Goal: Transaction & Acquisition: Download file/media

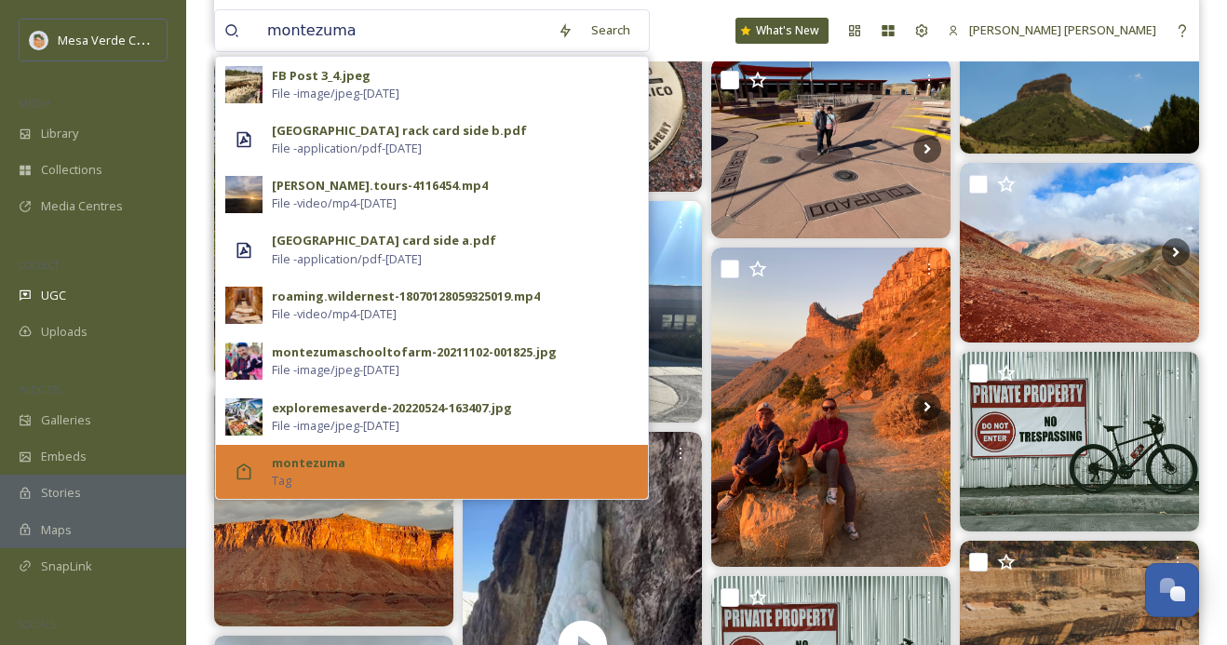
scroll to position [478, 0]
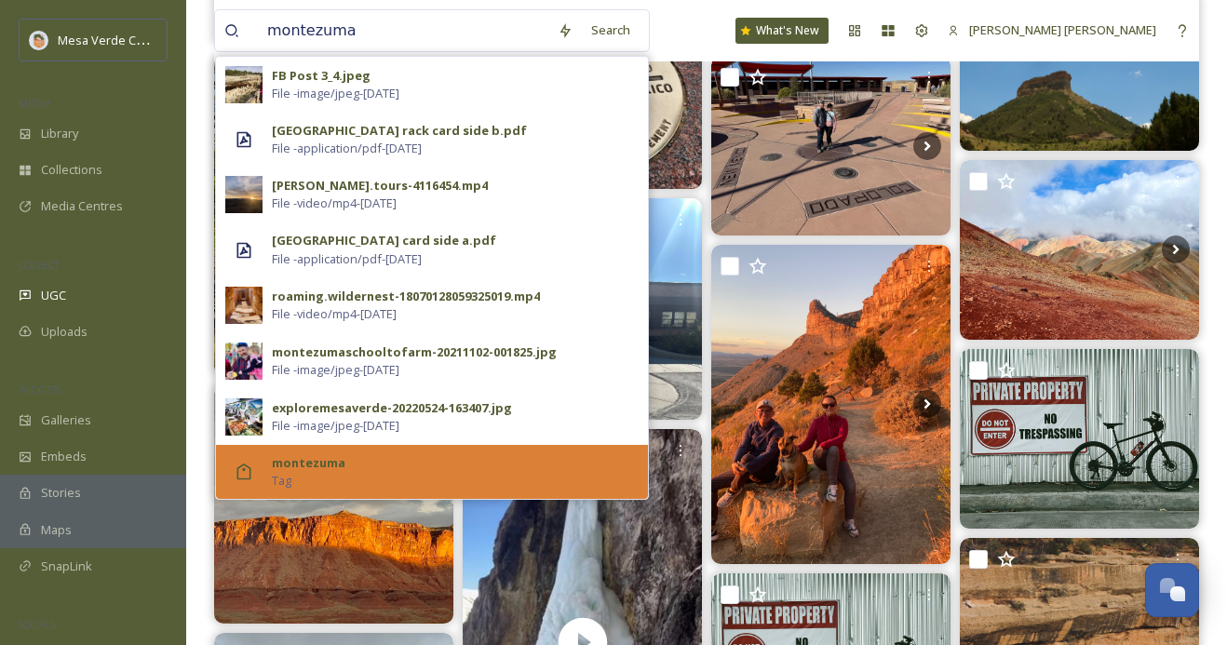
type input "montezuma"
click at [343, 471] on div "montezuma Tag" at bounding box center [455, 471] width 367 height 35
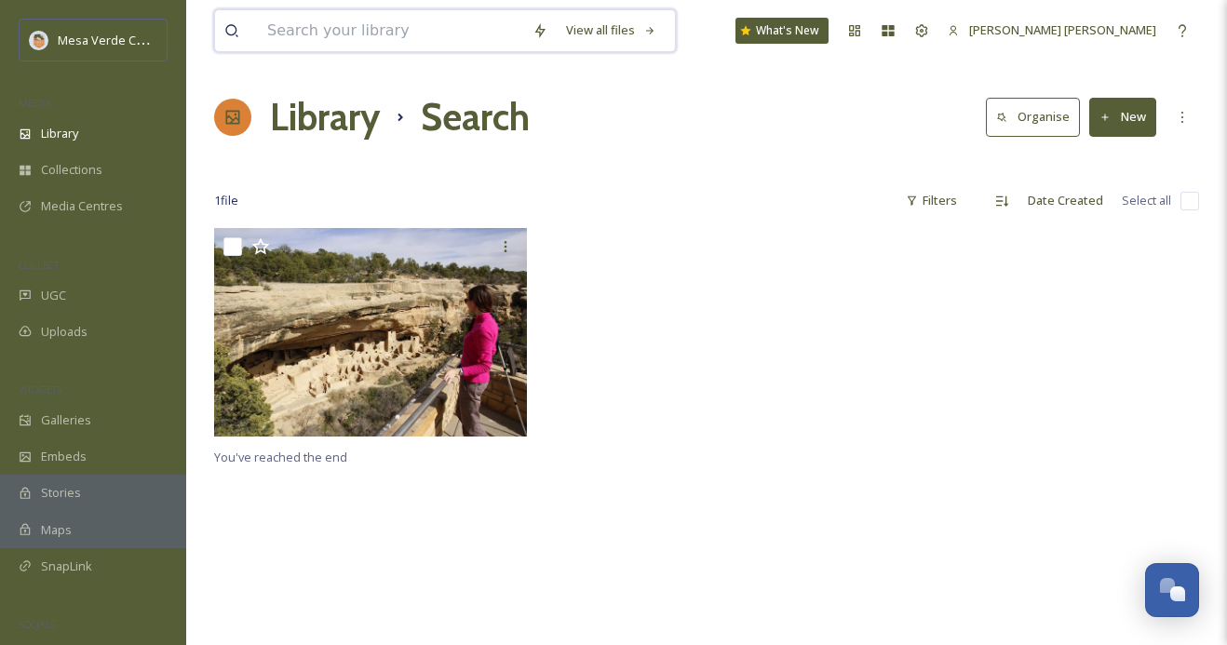
click at [477, 25] on input at bounding box center [390, 30] width 265 height 41
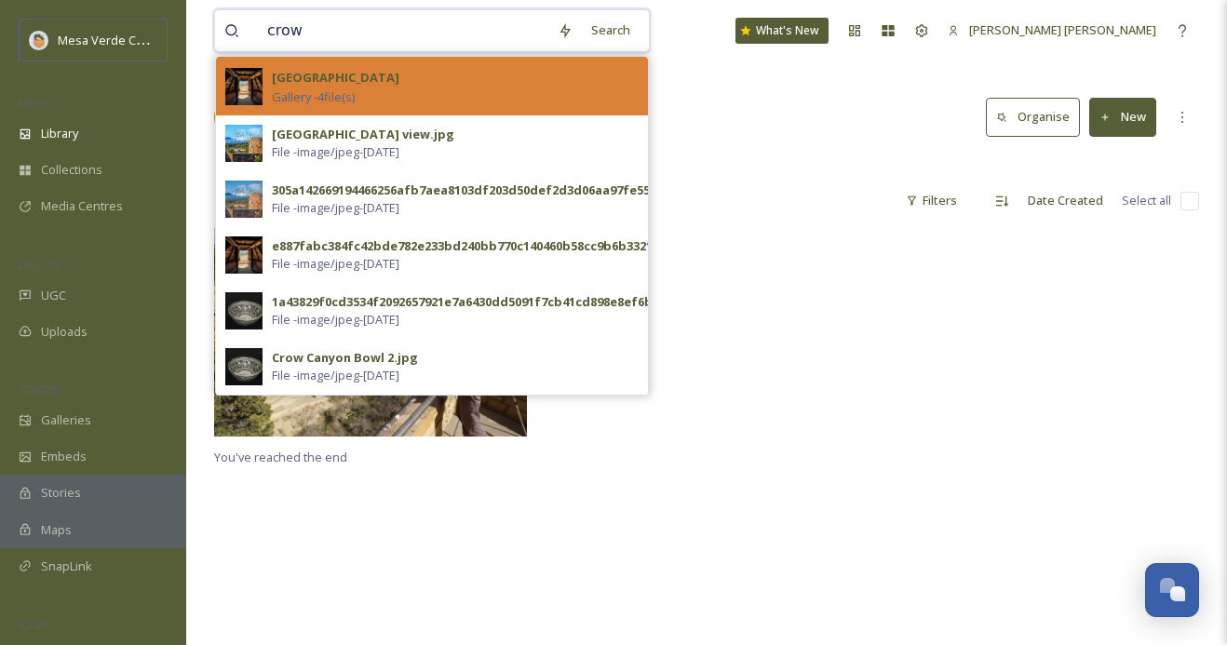
type input "crow"
click at [399, 85] on strong "[GEOGRAPHIC_DATA]" at bounding box center [336, 77] width 128 height 17
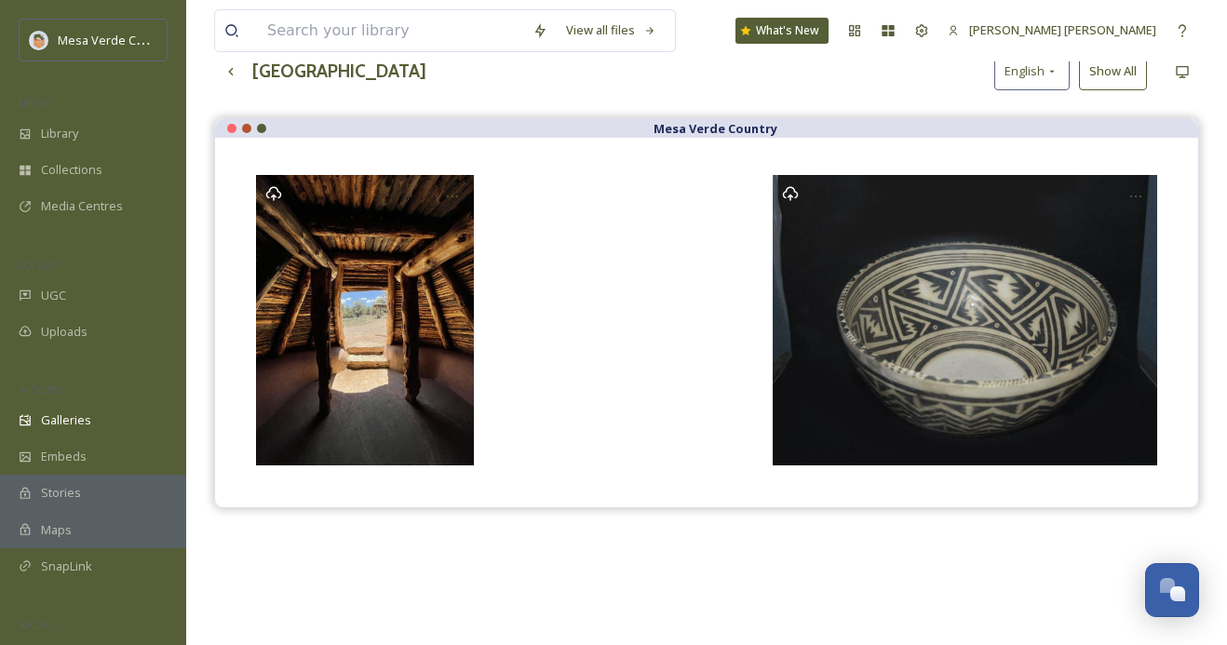
scroll to position [161, 0]
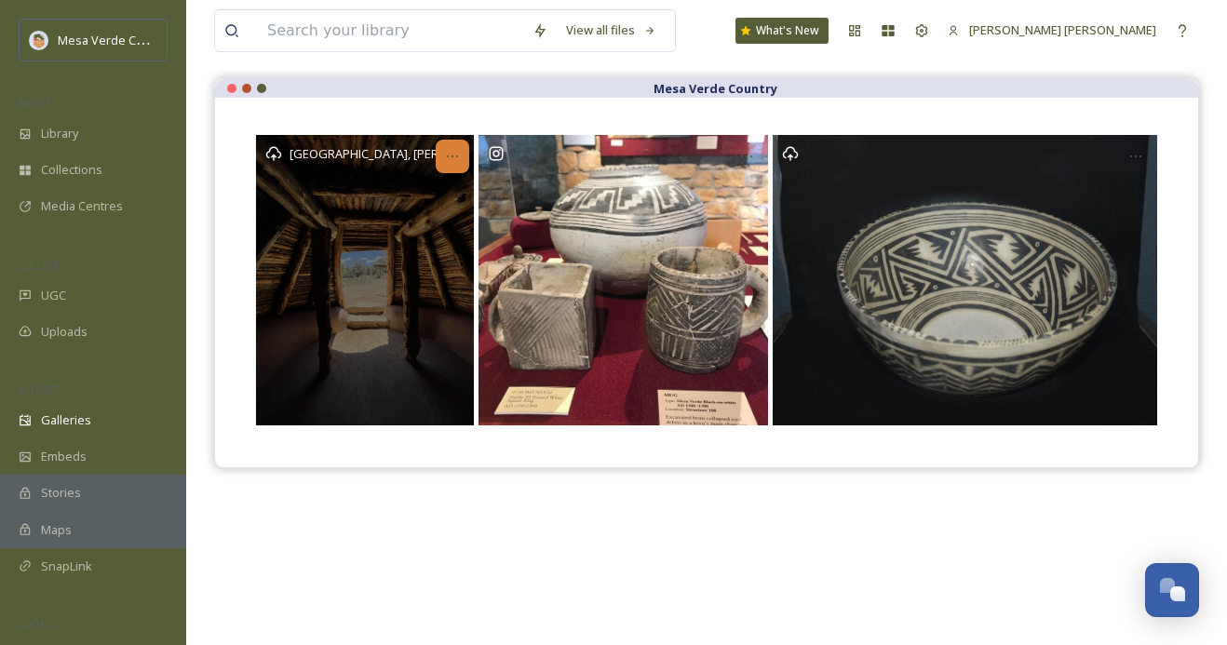
click at [454, 153] on icon "Opens media popup. Media description: e887fabc384fc42bde782e233bd240bb770c14046…" at bounding box center [452, 156] width 15 height 15
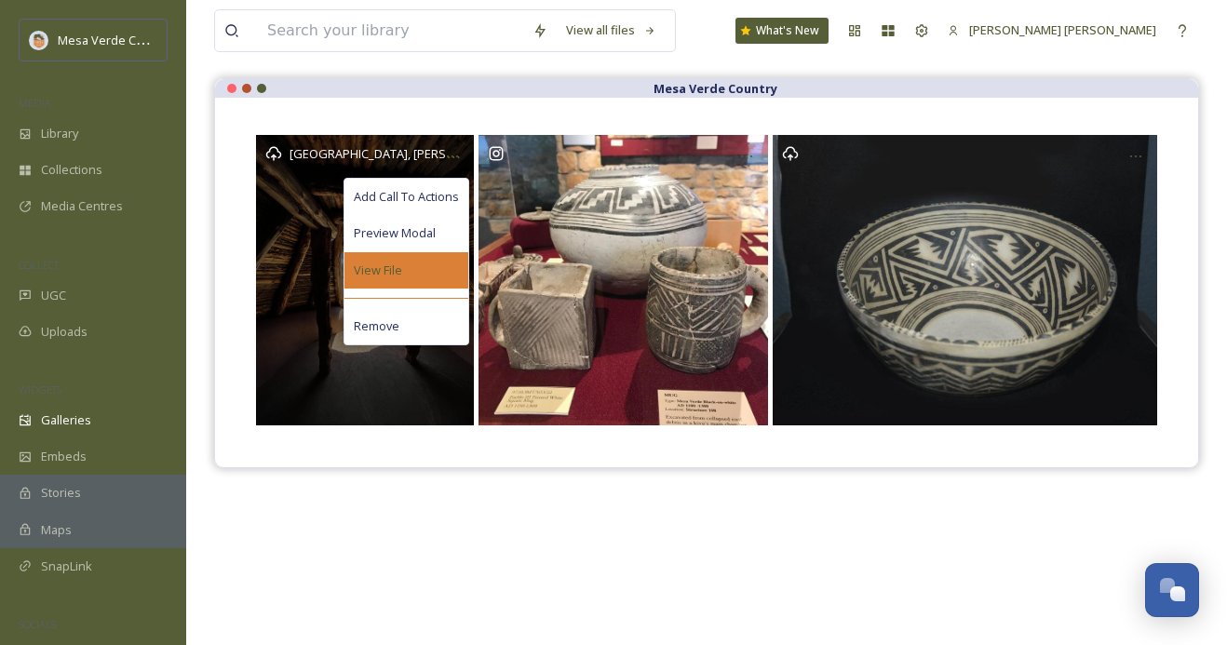
click at [411, 261] on div "View File" at bounding box center [406, 270] width 124 height 36
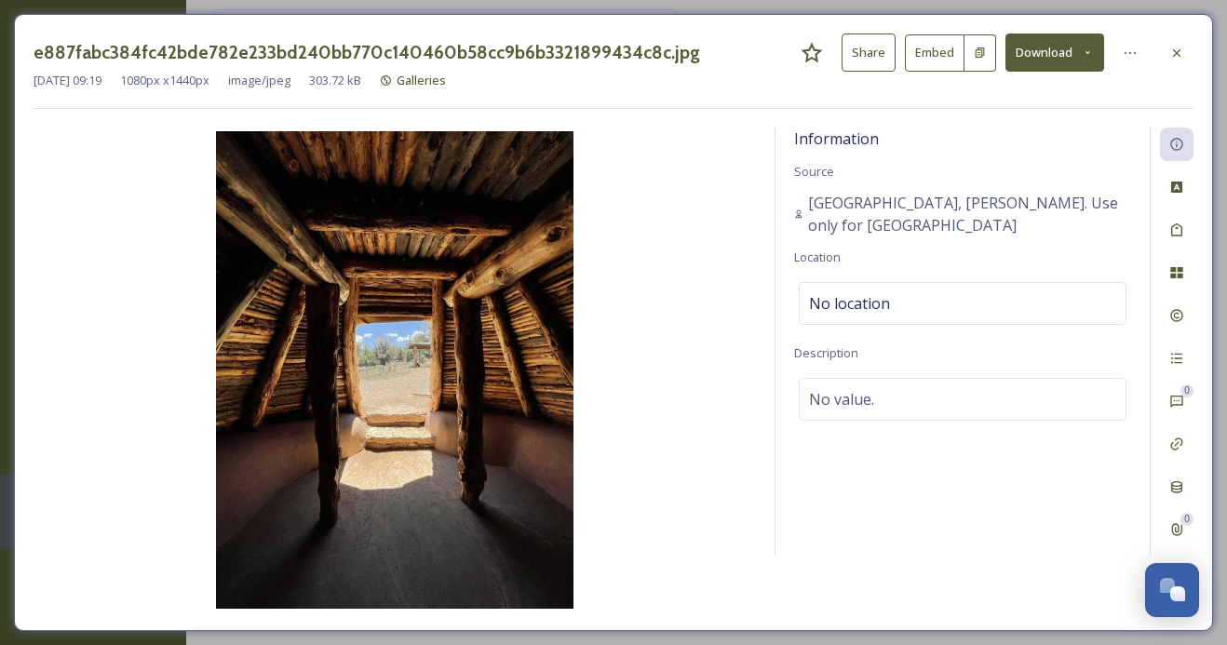
click at [1050, 60] on button "Download" at bounding box center [1054, 53] width 99 height 38
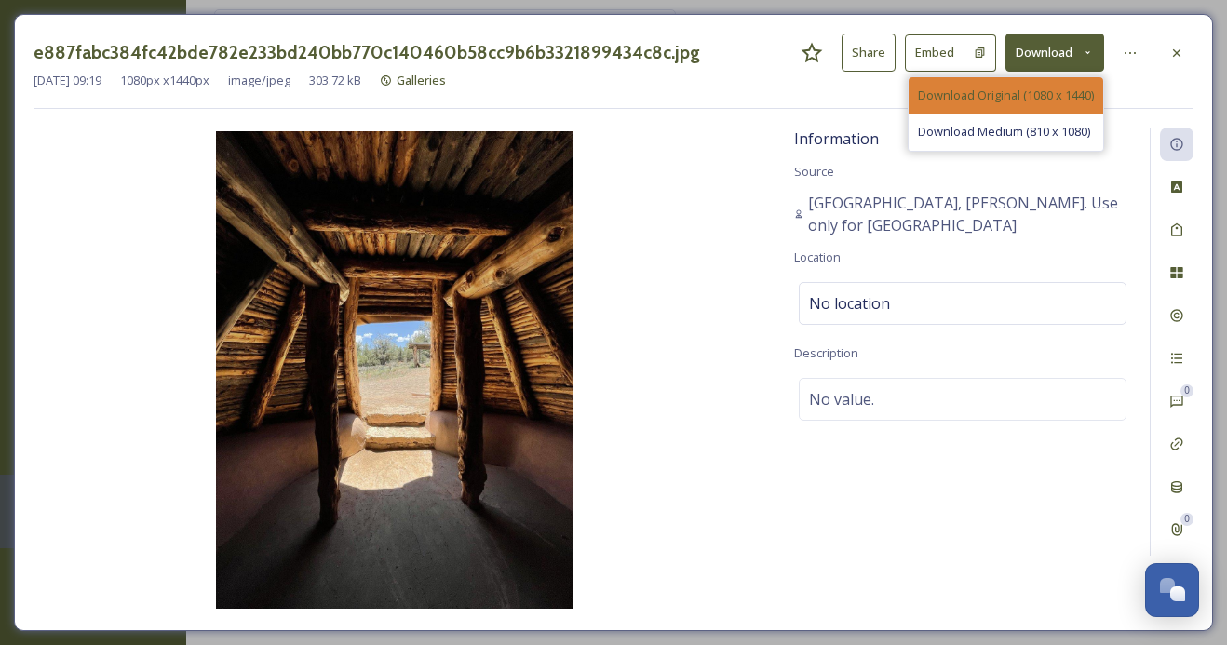
click at [1036, 94] on span "Download Original (1080 x 1440)" at bounding box center [1006, 96] width 176 height 18
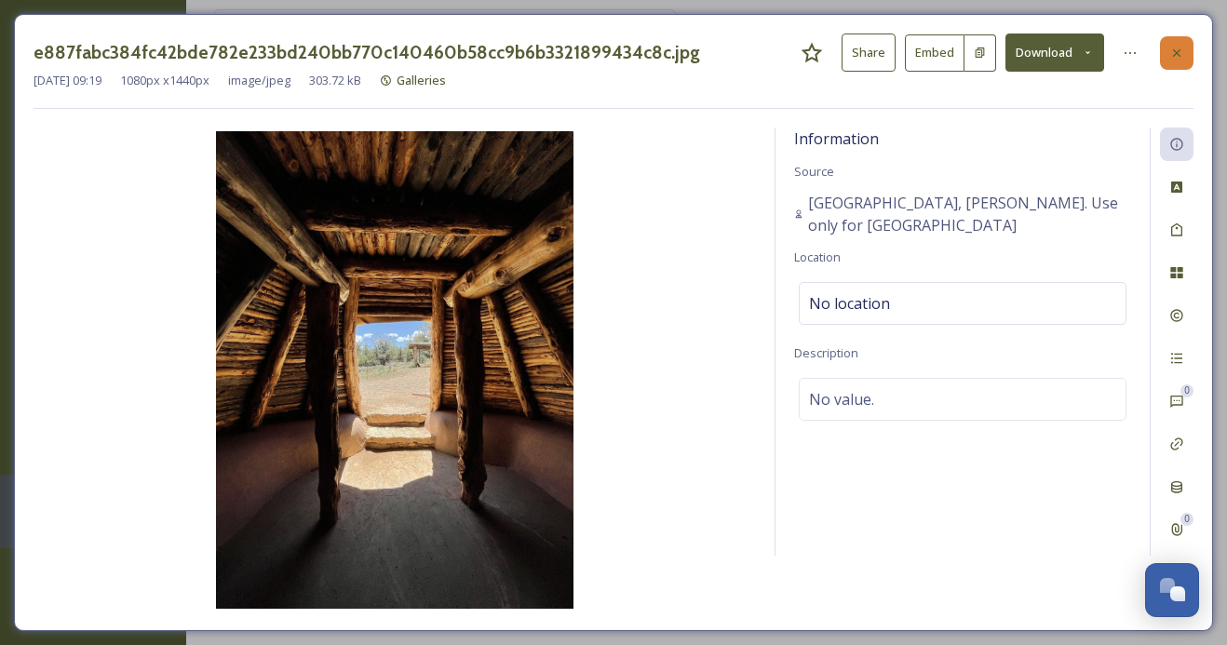
click at [1176, 48] on icon at bounding box center [1176, 53] width 15 height 15
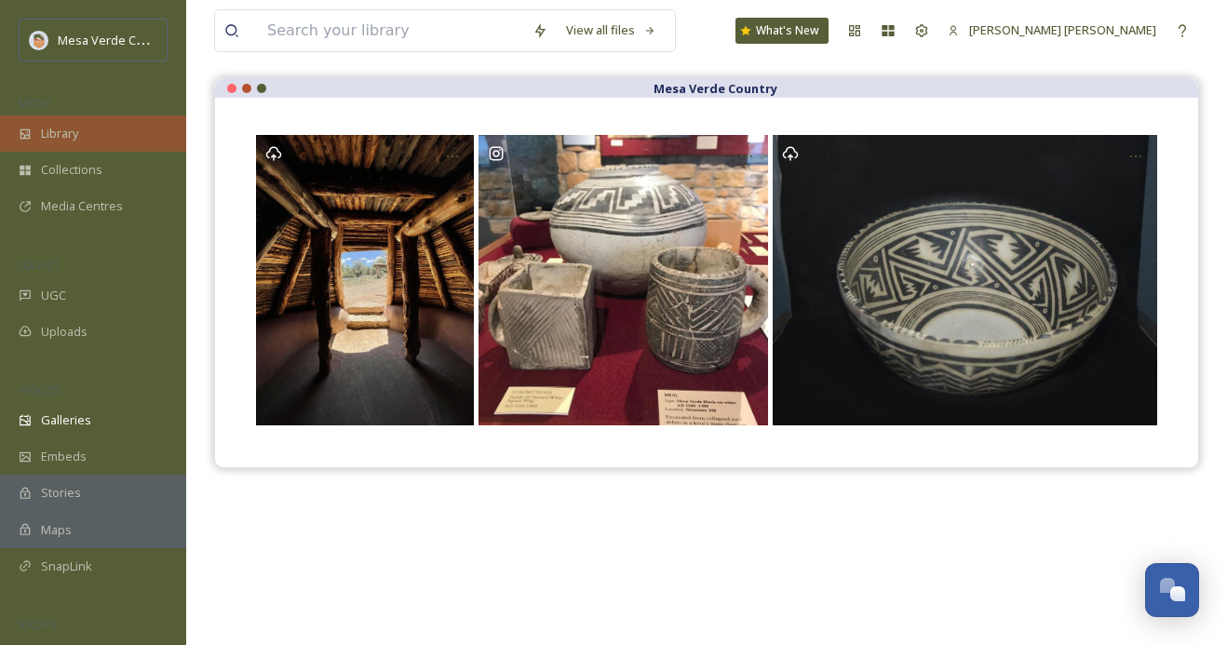
click at [88, 135] on div "Library" at bounding box center [93, 133] width 186 height 36
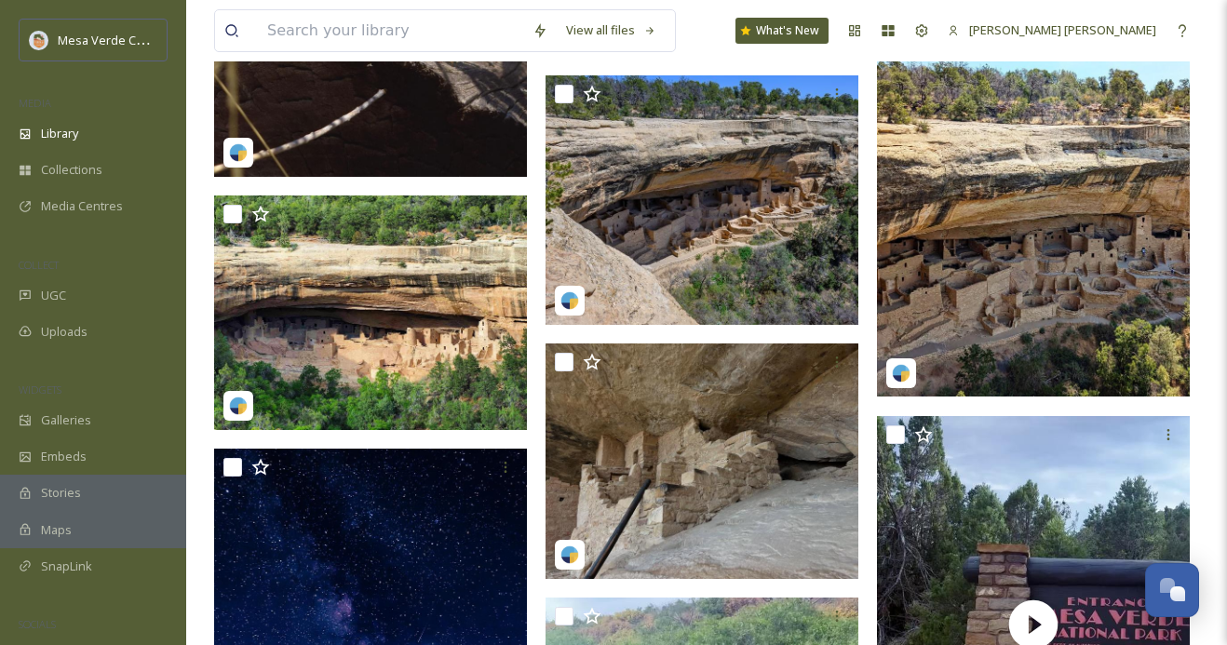
scroll to position [7813, 0]
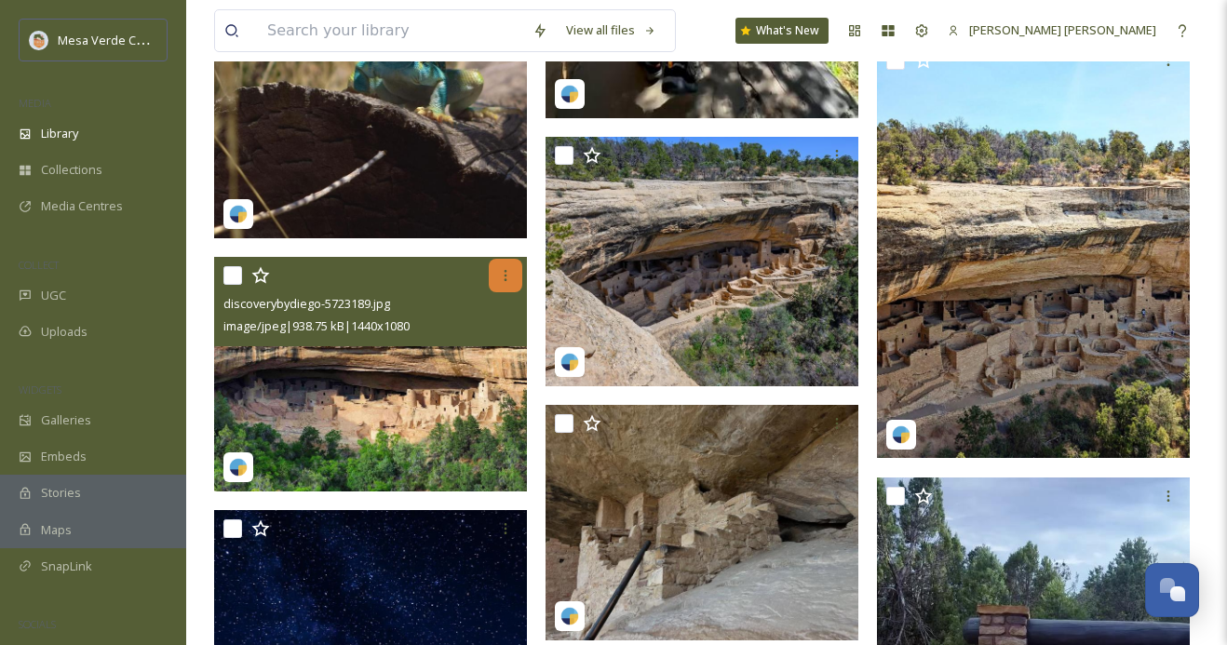
click at [500, 271] on icon at bounding box center [505, 275] width 15 height 15
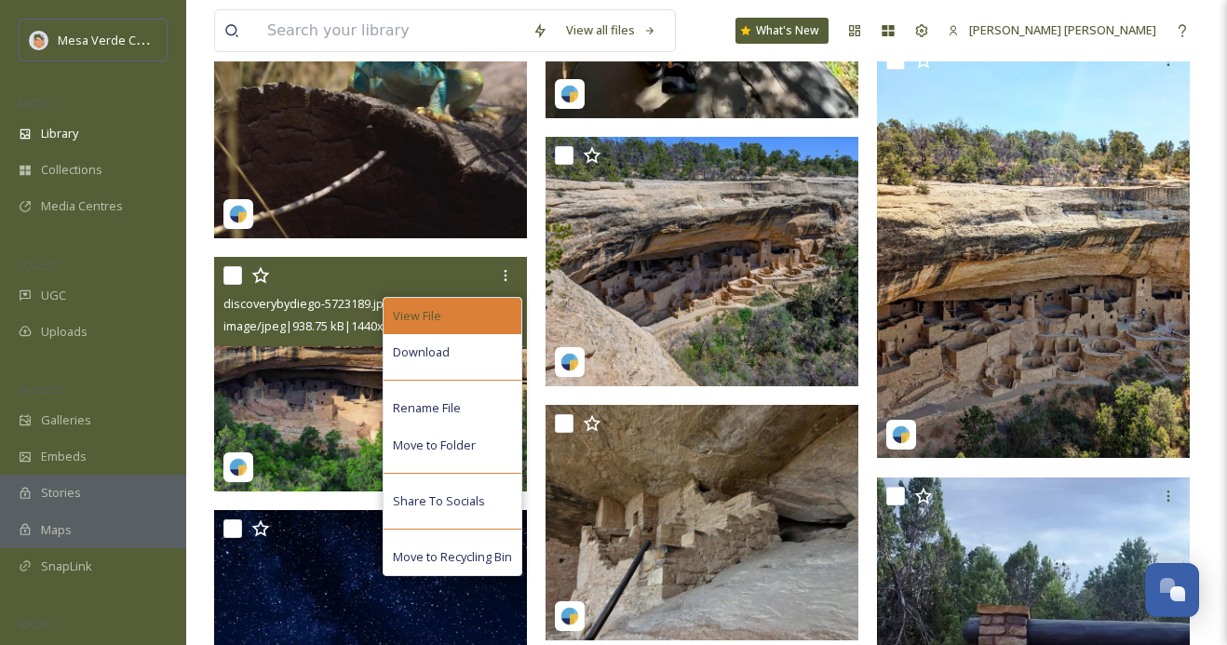
click at [466, 307] on div "View File" at bounding box center [452, 316] width 138 height 36
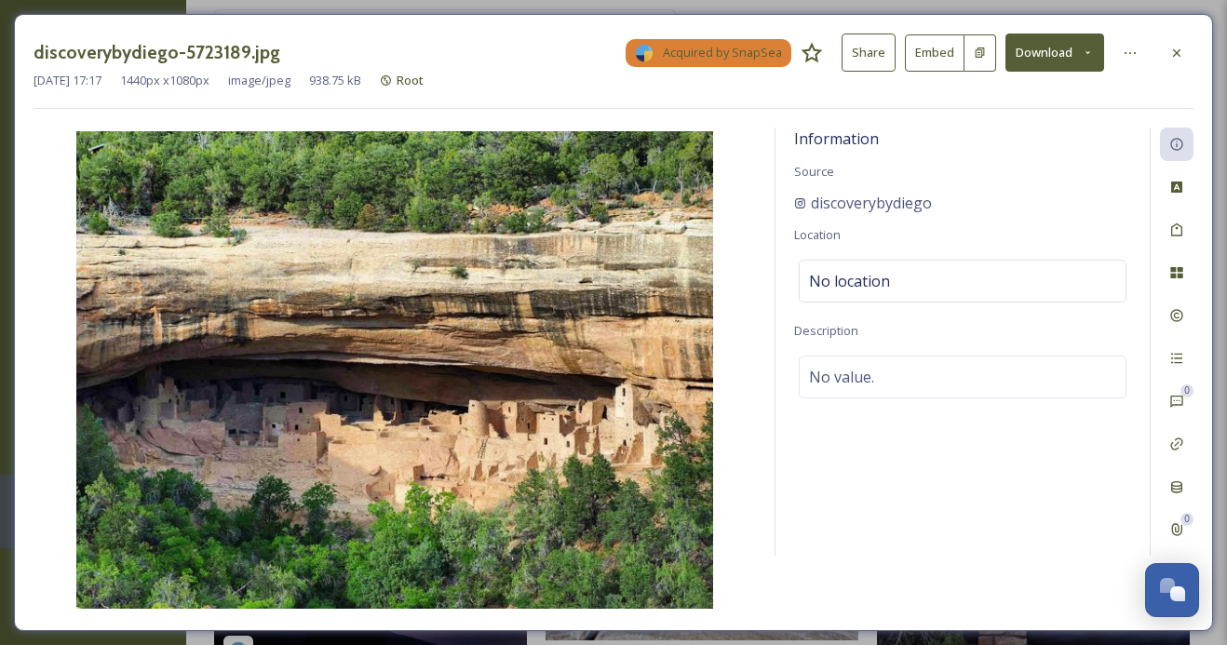
click at [878, 57] on button "Share" at bounding box center [868, 53] width 54 height 38
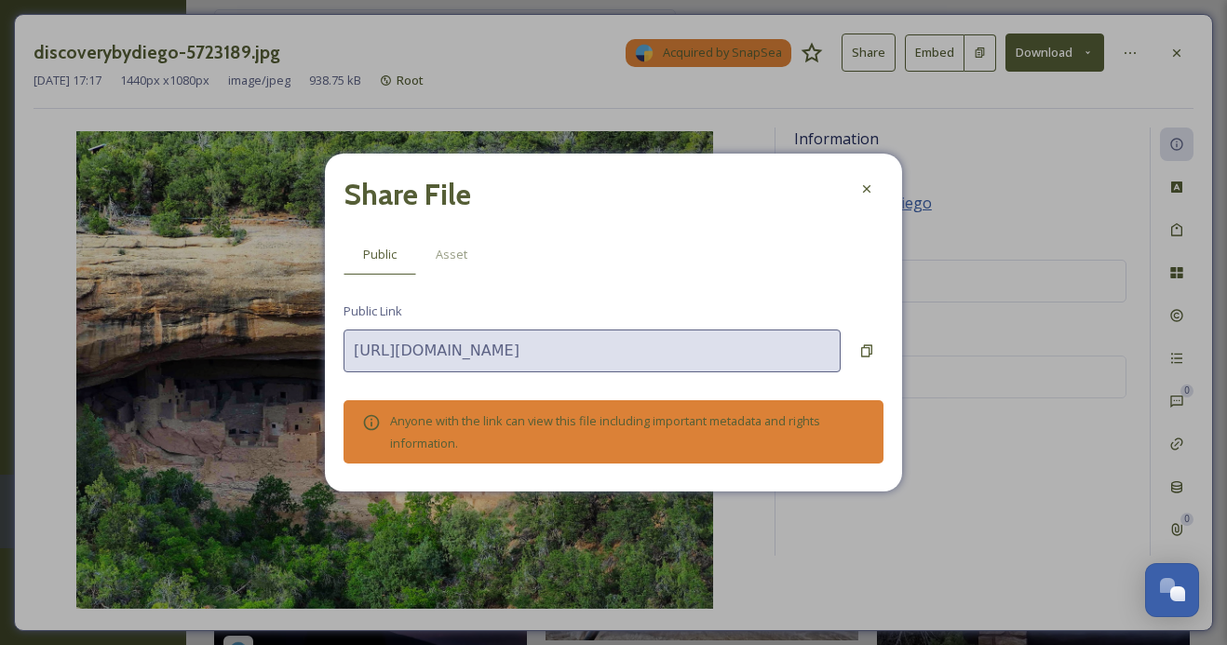
click at [867, 193] on icon at bounding box center [866, 188] width 15 height 15
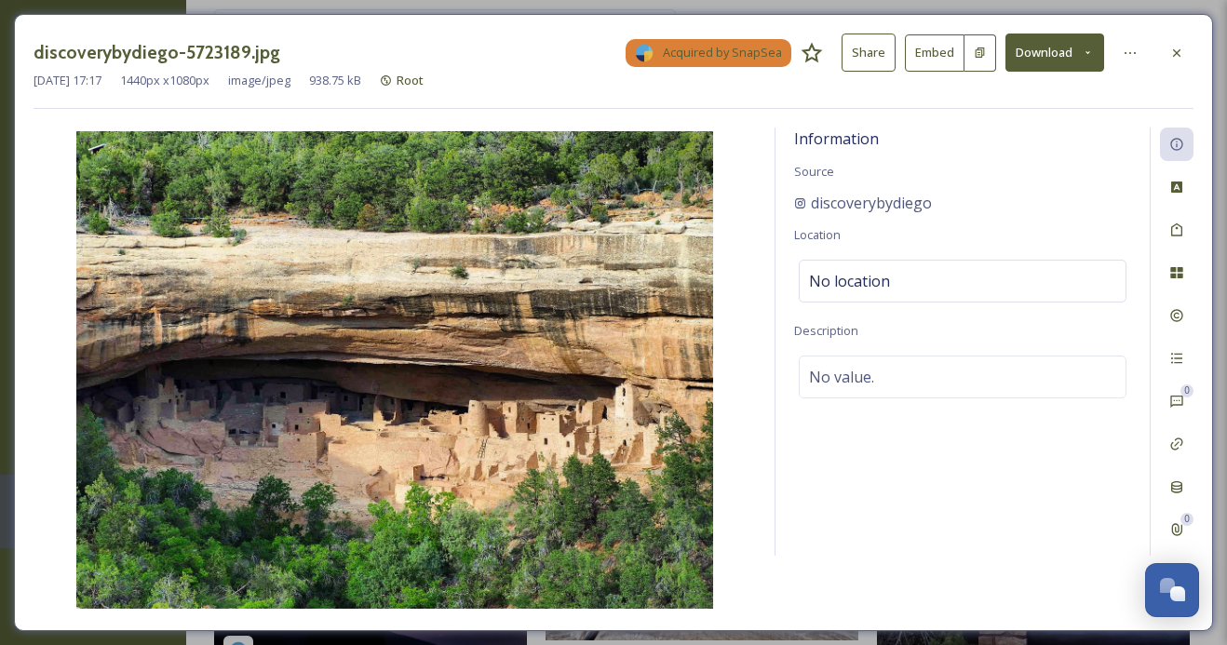
click at [1049, 59] on button "Download" at bounding box center [1054, 53] width 99 height 38
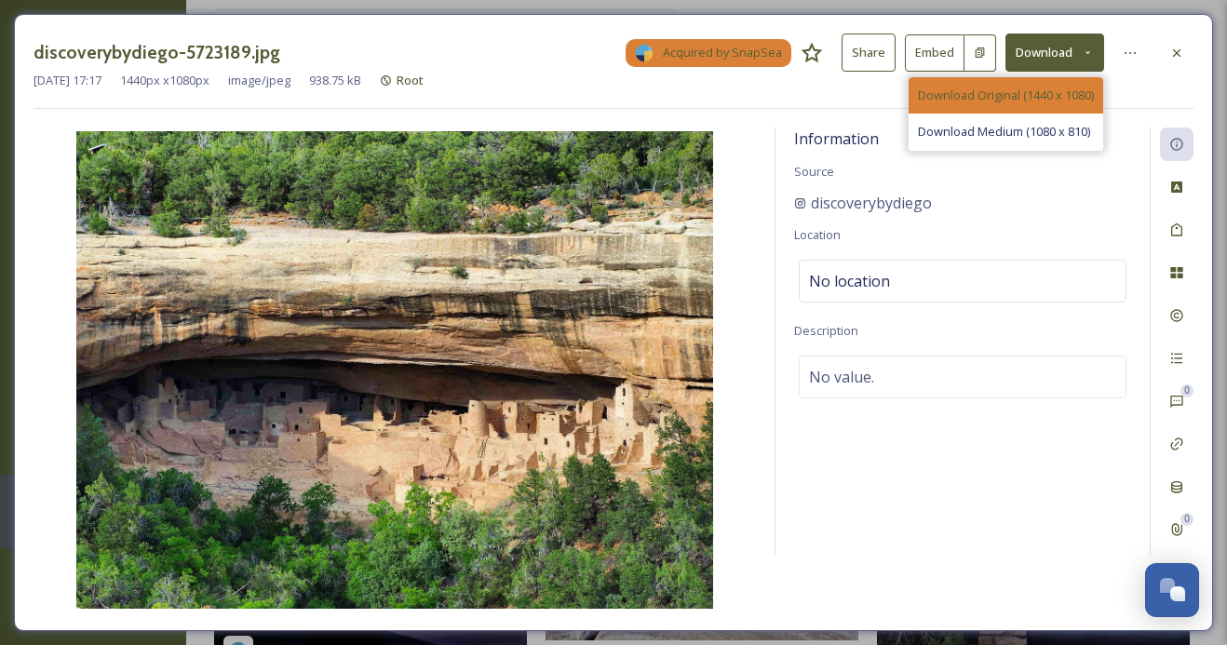
click at [1036, 95] on span "Download Original (1440 x 1080)" at bounding box center [1006, 96] width 176 height 18
